Goal: Task Accomplishment & Management: Complete application form

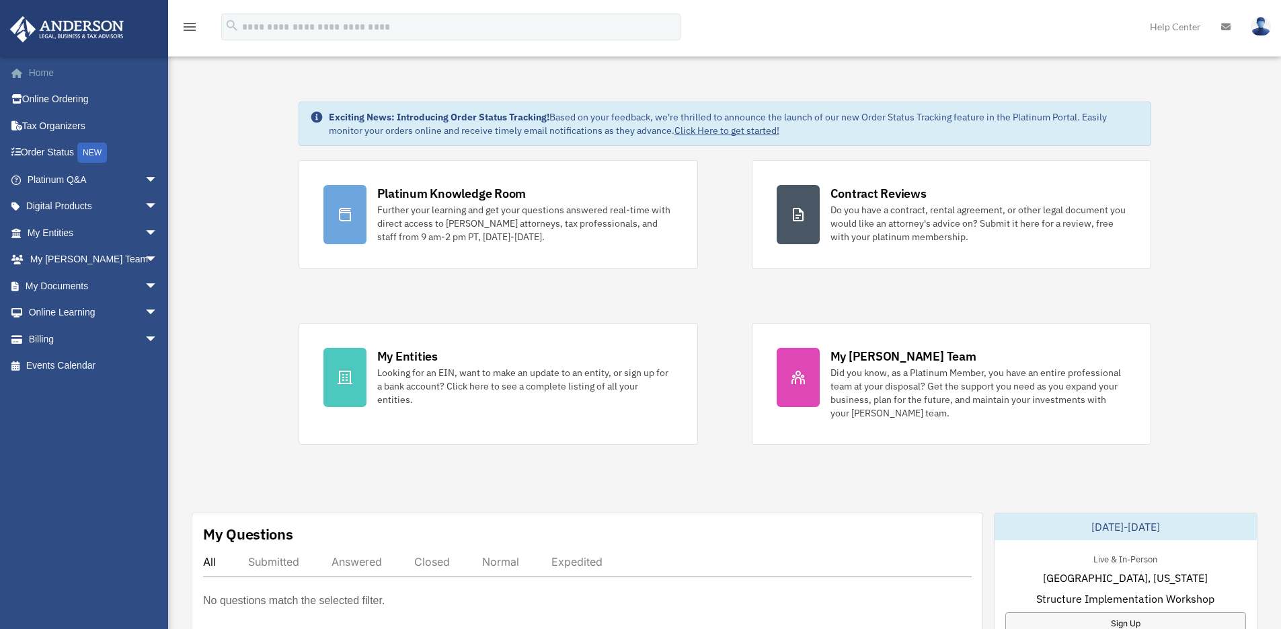
click at [46, 69] on link "Home" at bounding box center [93, 72] width 169 height 27
click at [134, 43] on link at bounding box center [83, 27] width 169 height 57
click at [195, 24] on icon "menu" at bounding box center [190, 27] width 16 height 16
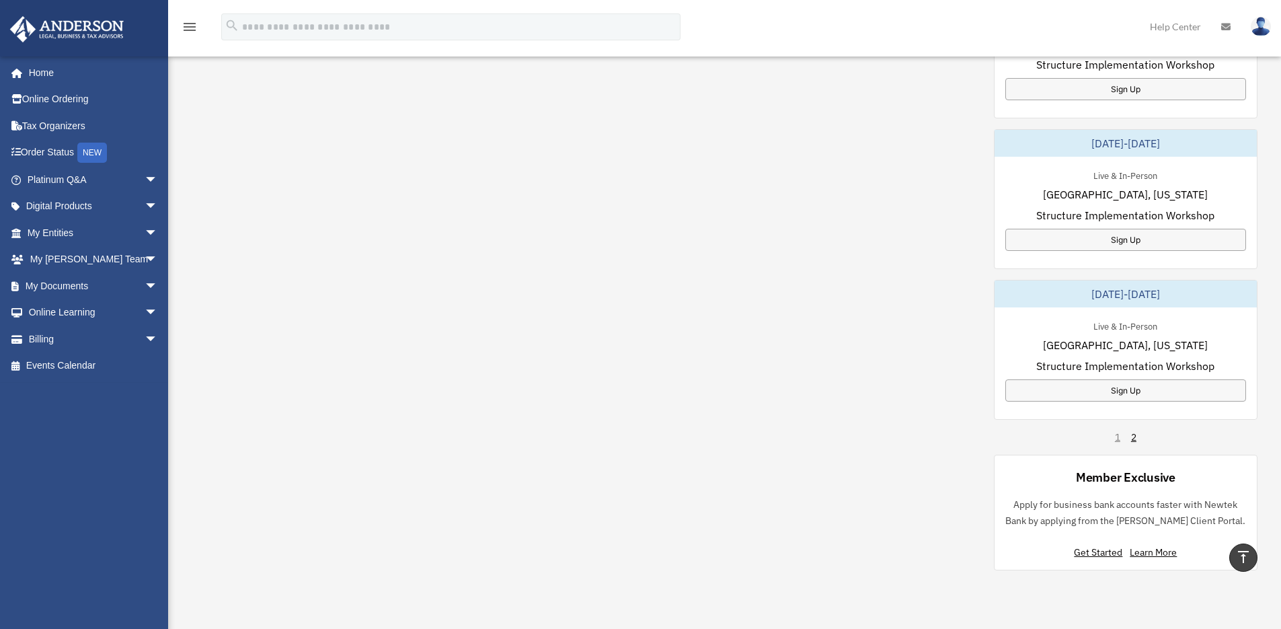
scroll to position [721, 0]
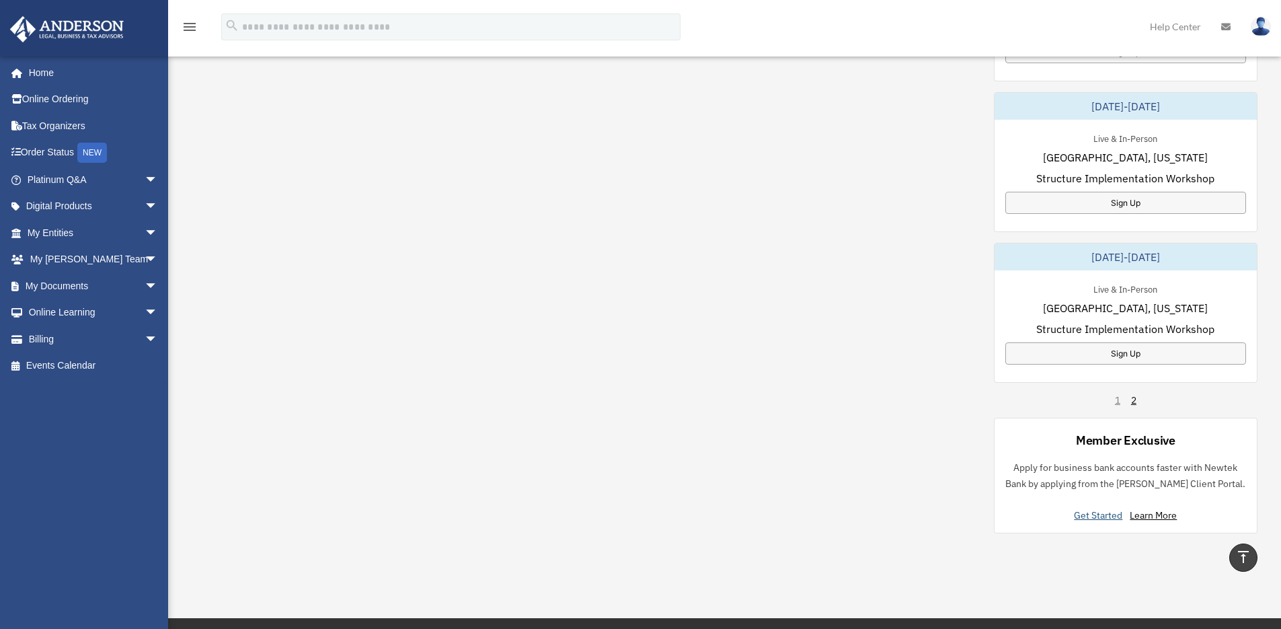
click at [1092, 516] on link "Get Started" at bounding box center [1101, 515] width 54 height 12
click at [1099, 516] on link "Get Started" at bounding box center [1101, 515] width 54 height 12
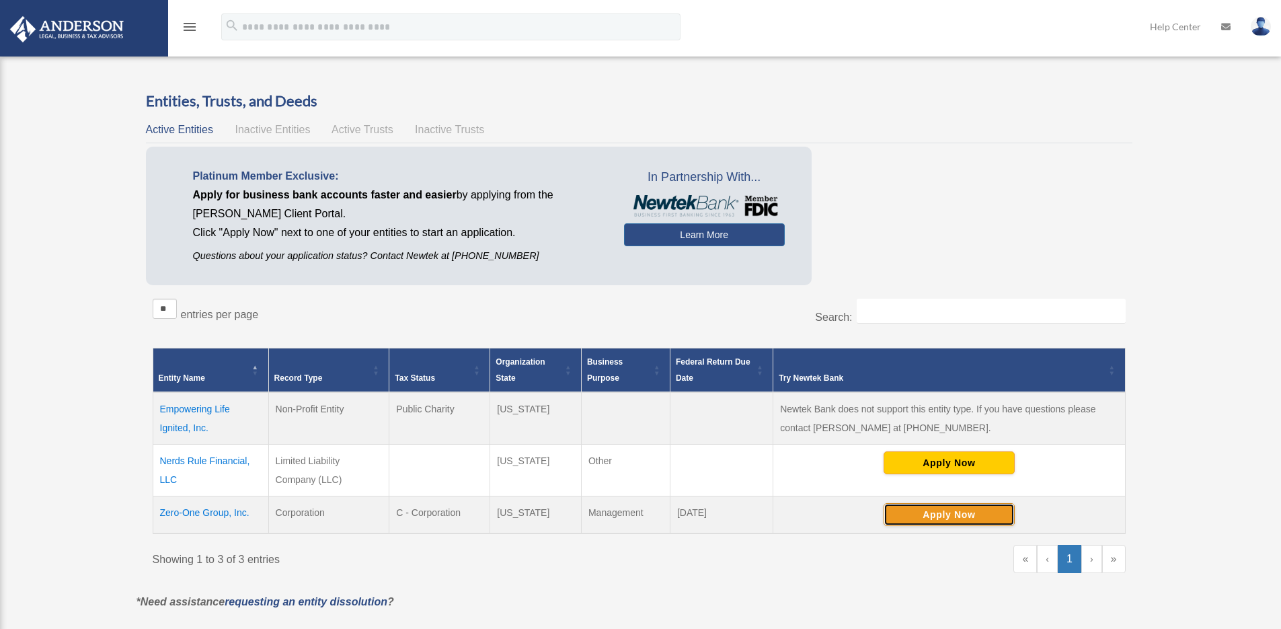
click at [952, 515] on button "Apply Now" at bounding box center [948, 514] width 131 height 23
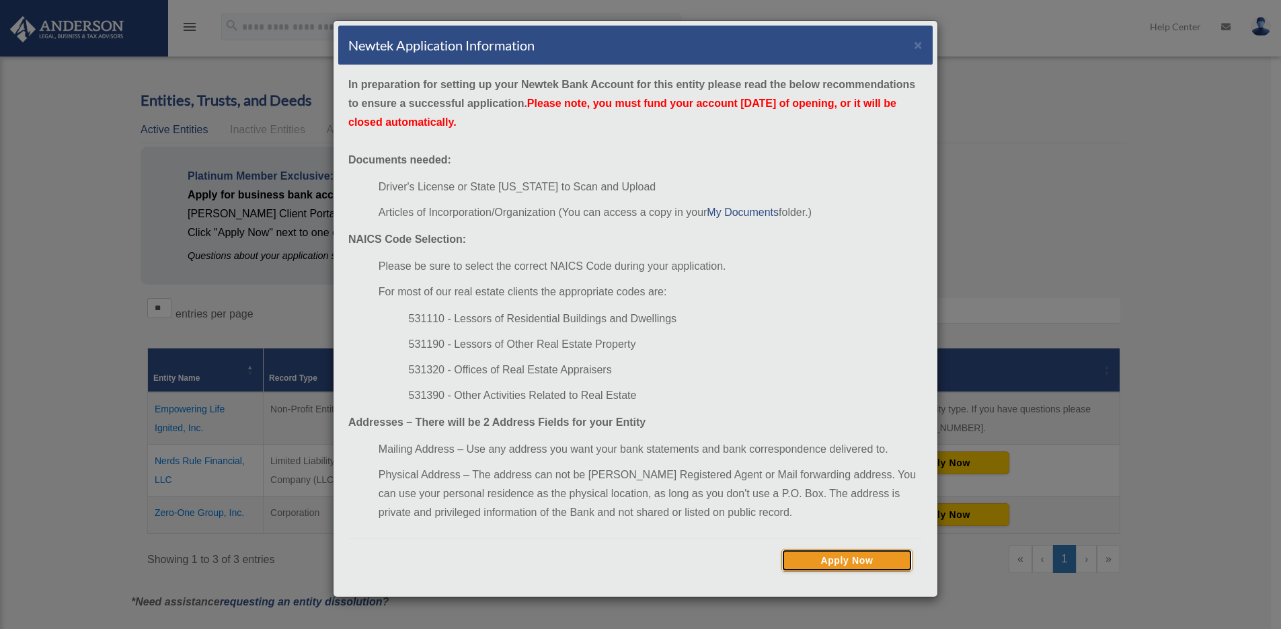
click at [851, 553] on button "Apply Now" at bounding box center [846, 560] width 131 height 23
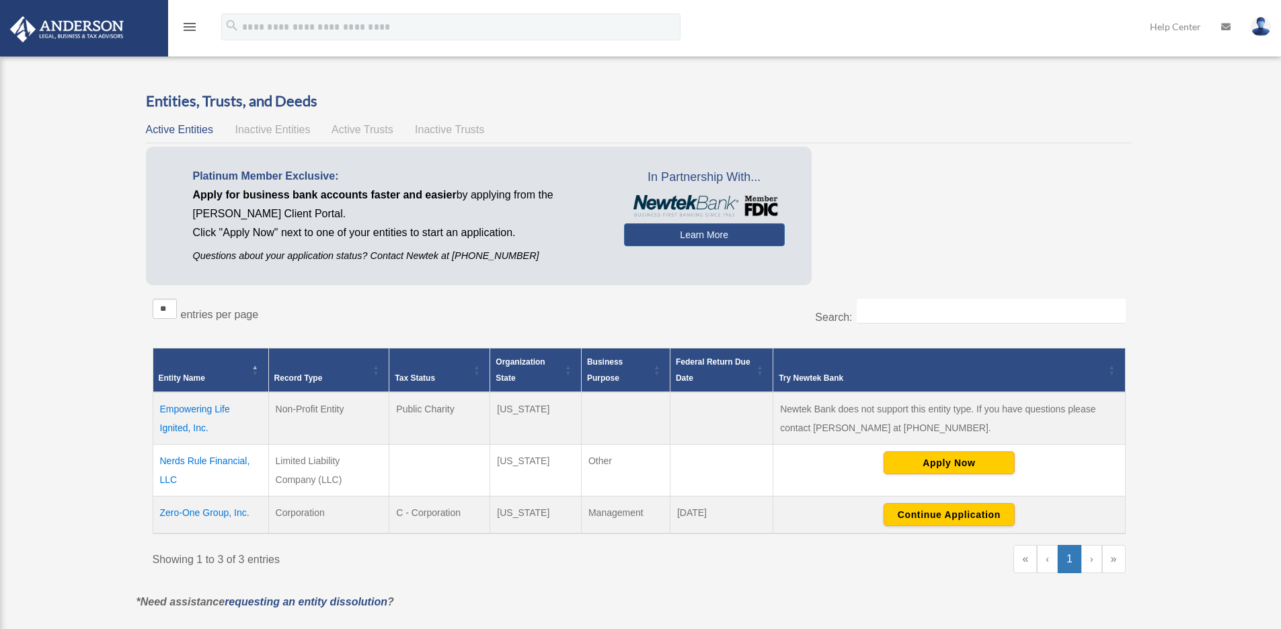
scroll to position [1, 0]
click at [183, 19] on icon "menu" at bounding box center [190, 27] width 16 height 16
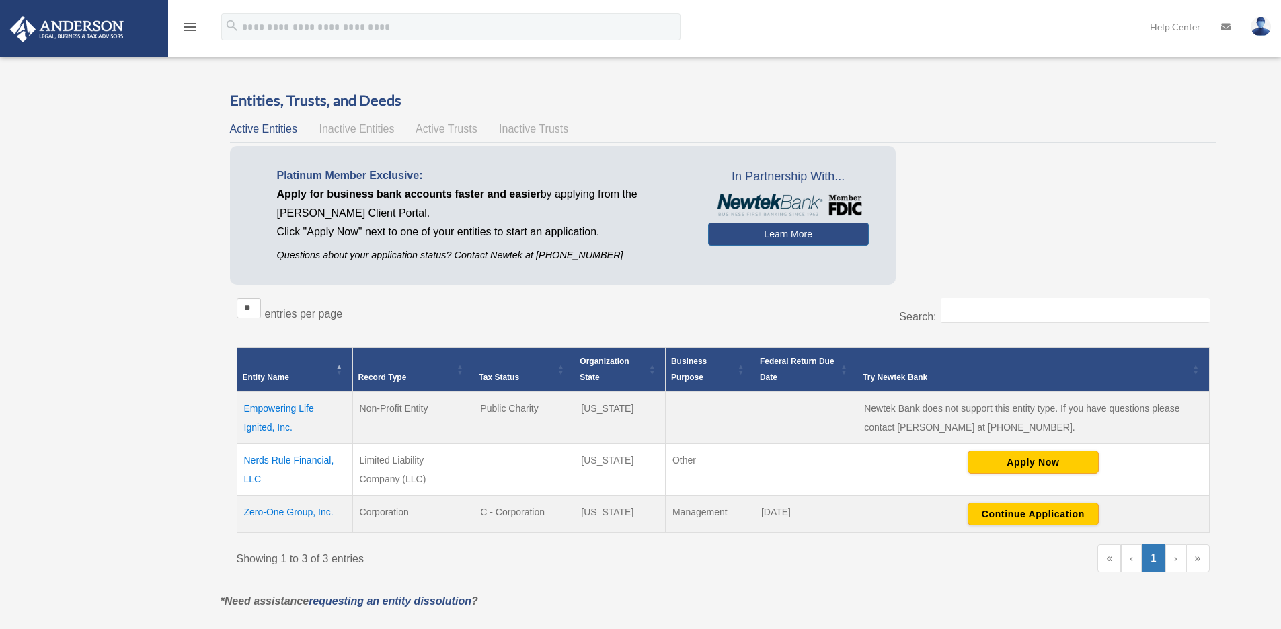
click at [193, 29] on icon "menu" at bounding box center [190, 27] width 16 height 16
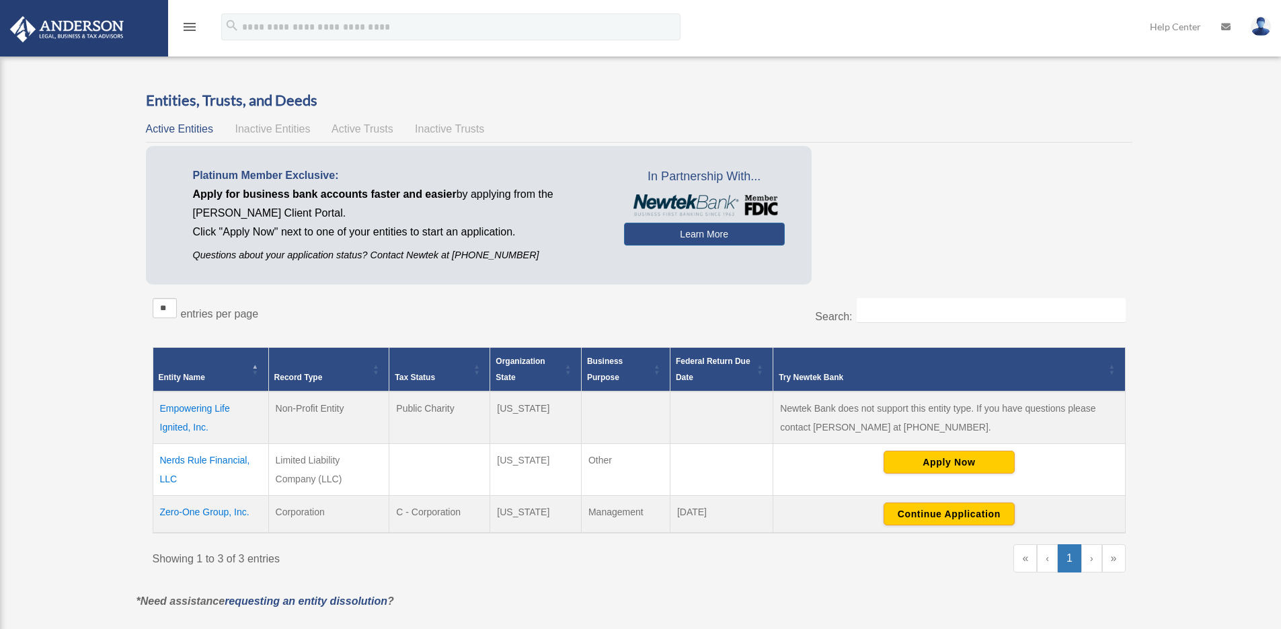
click at [193, 29] on icon "menu" at bounding box center [190, 27] width 16 height 16
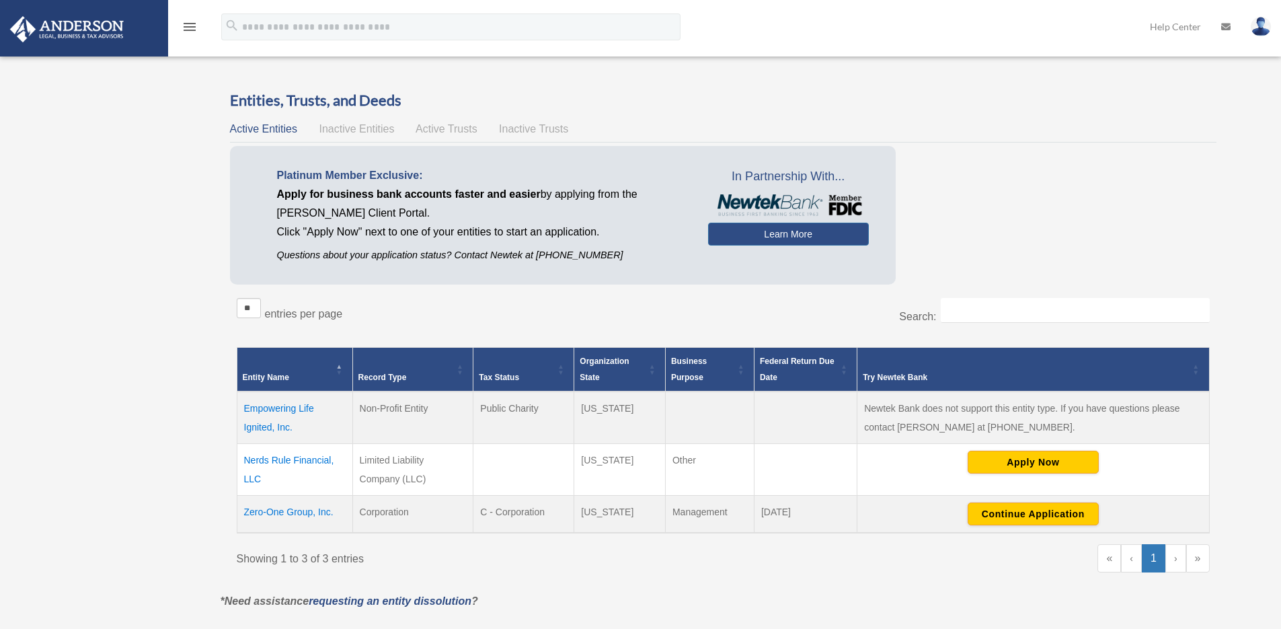
click at [193, 29] on icon "menu" at bounding box center [190, 27] width 16 height 16
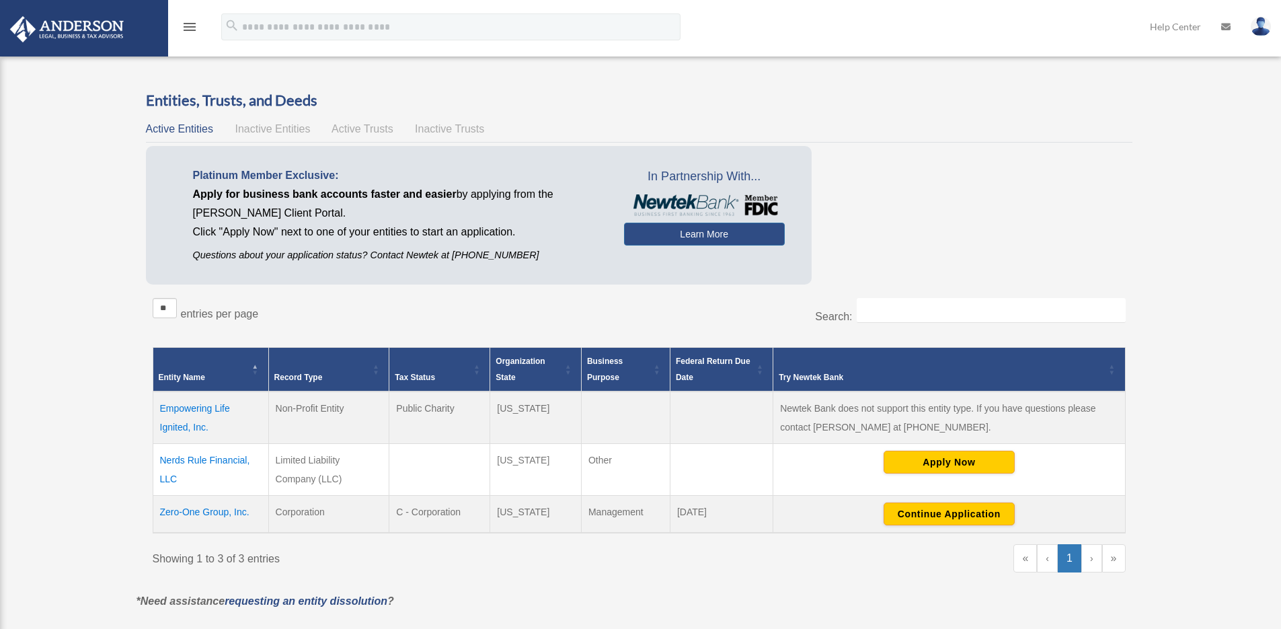
click at [193, 29] on icon "menu" at bounding box center [190, 27] width 16 height 16
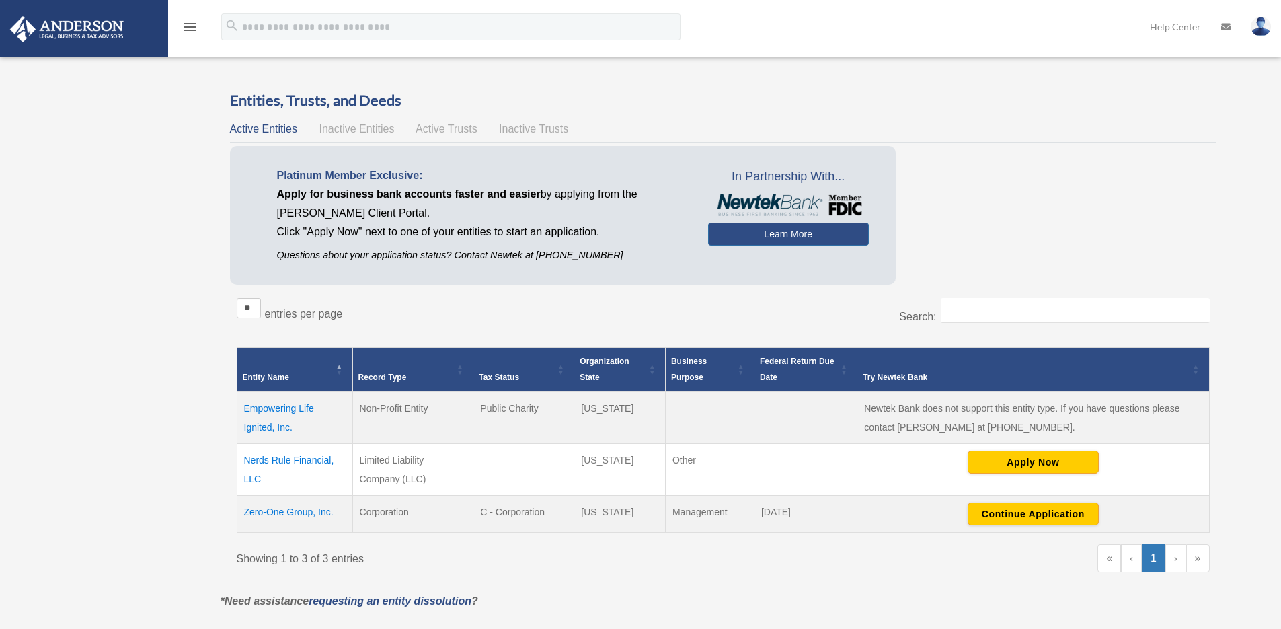
click at [188, 22] on icon "menu" at bounding box center [190, 27] width 16 height 16
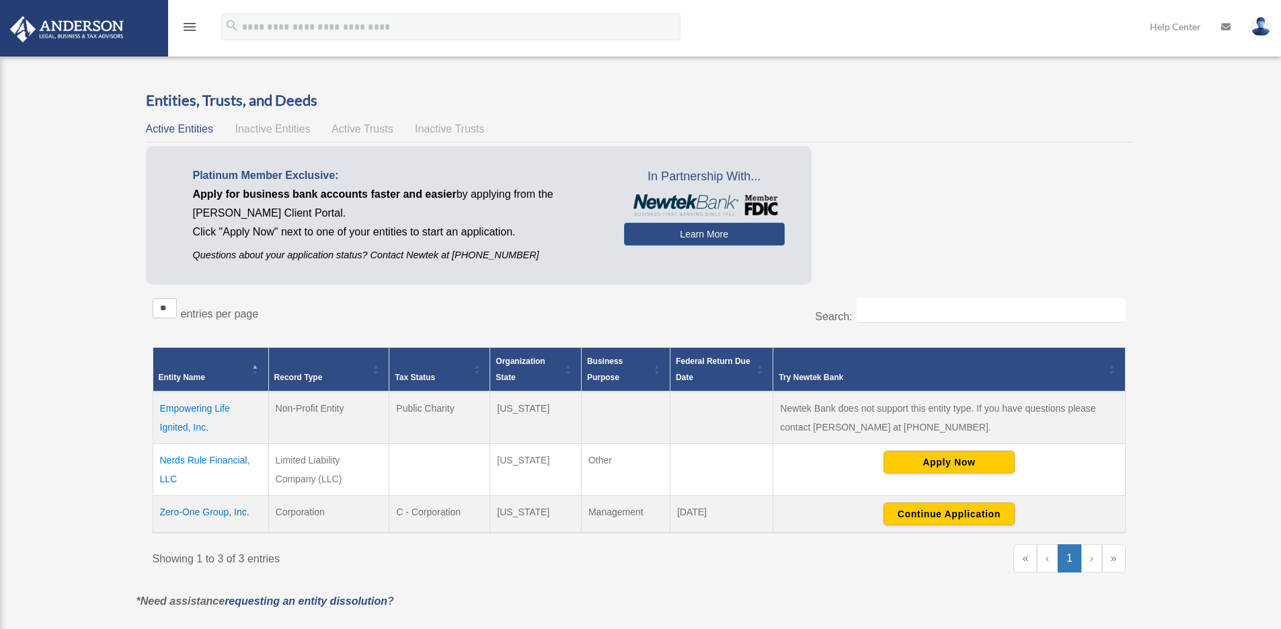
click at [189, 25] on icon "menu" at bounding box center [190, 27] width 16 height 16
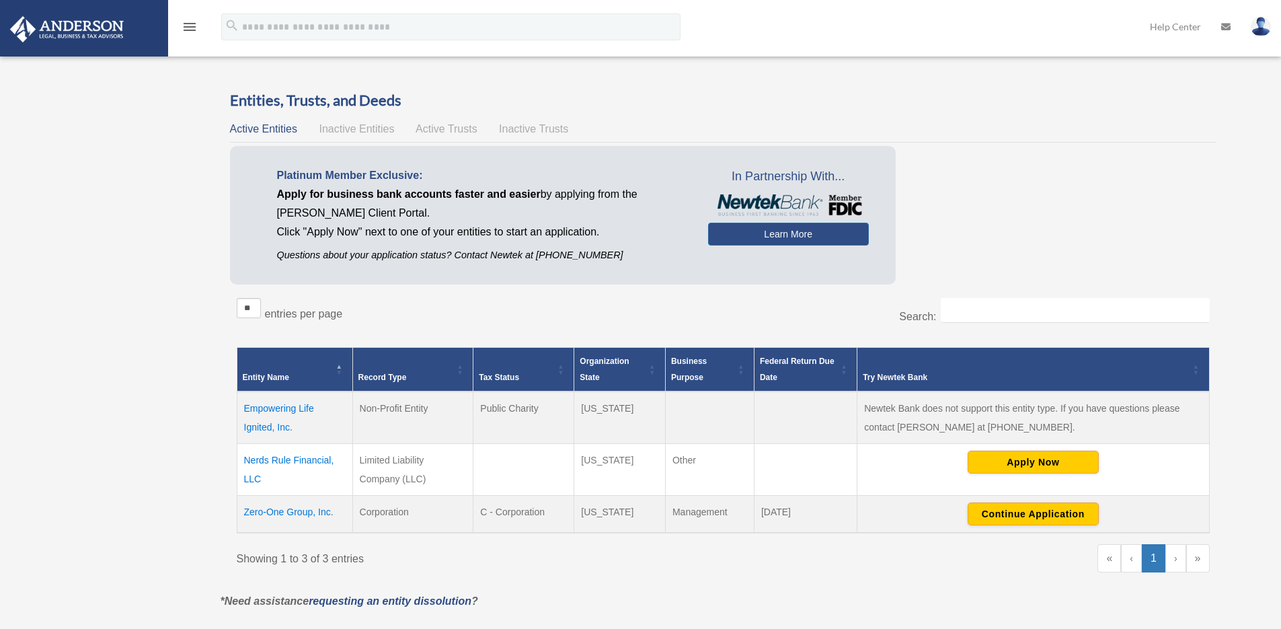
click at [16, 33] on img at bounding box center [67, 29] width 122 height 26
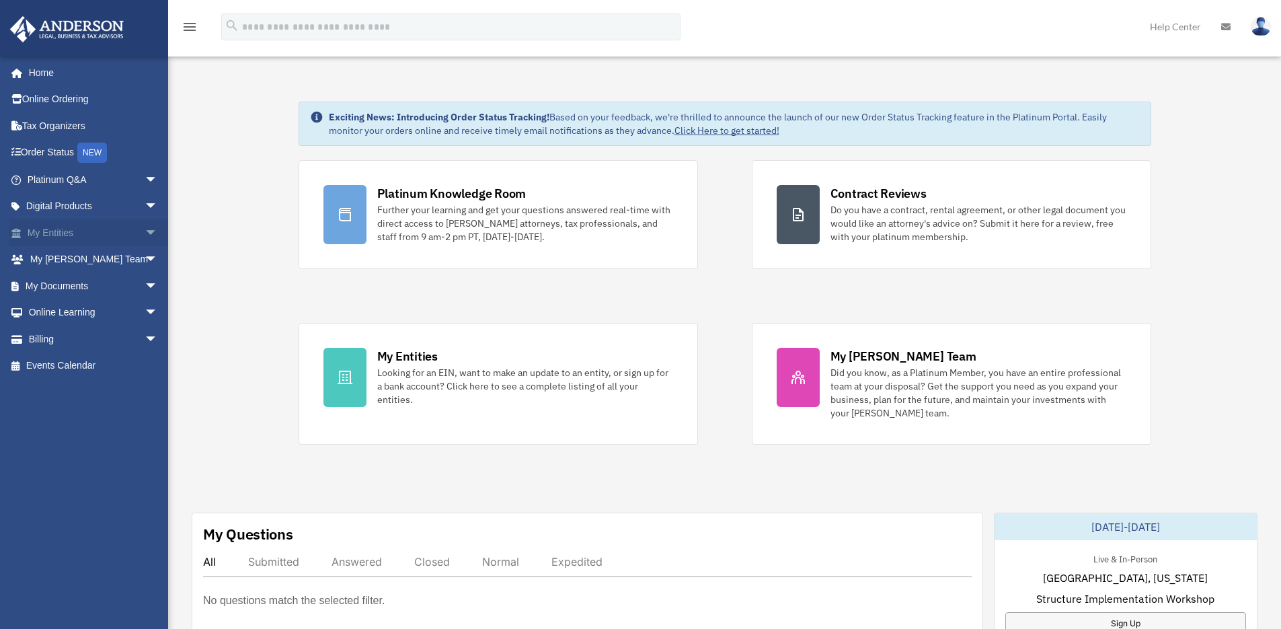
click at [145, 233] on span "arrow_drop_down" at bounding box center [158, 233] width 27 height 28
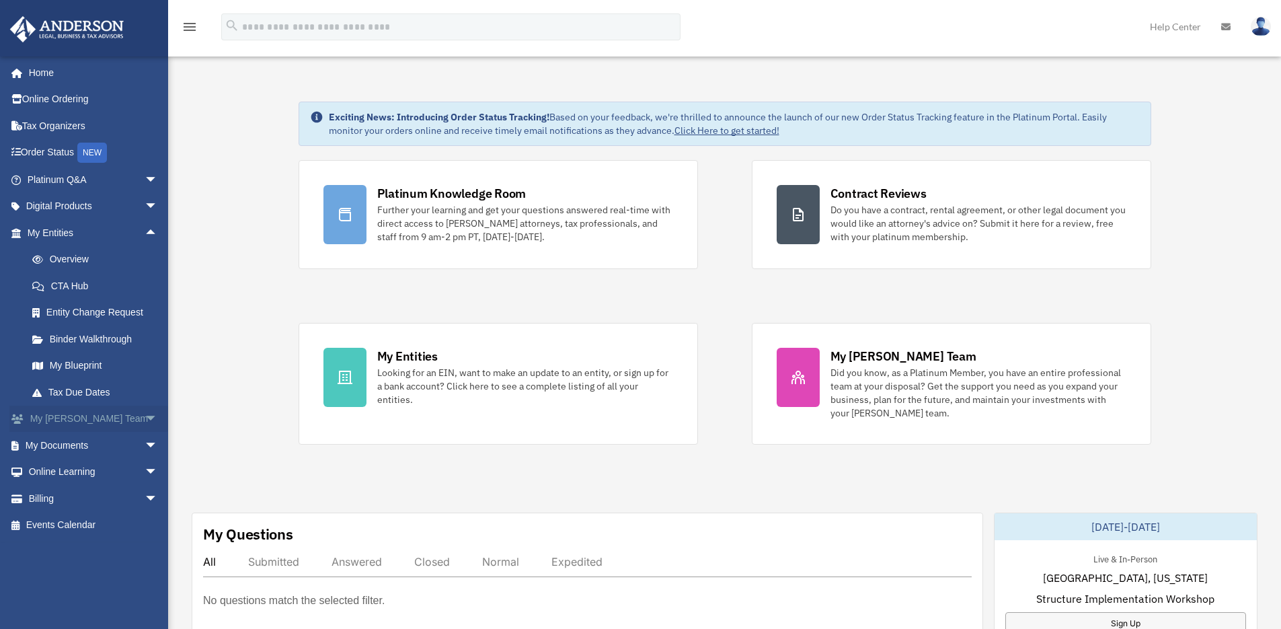
click at [145, 415] on span "arrow_drop_down" at bounding box center [158, 419] width 27 height 28
